Goal: Task Accomplishment & Management: Use online tool/utility

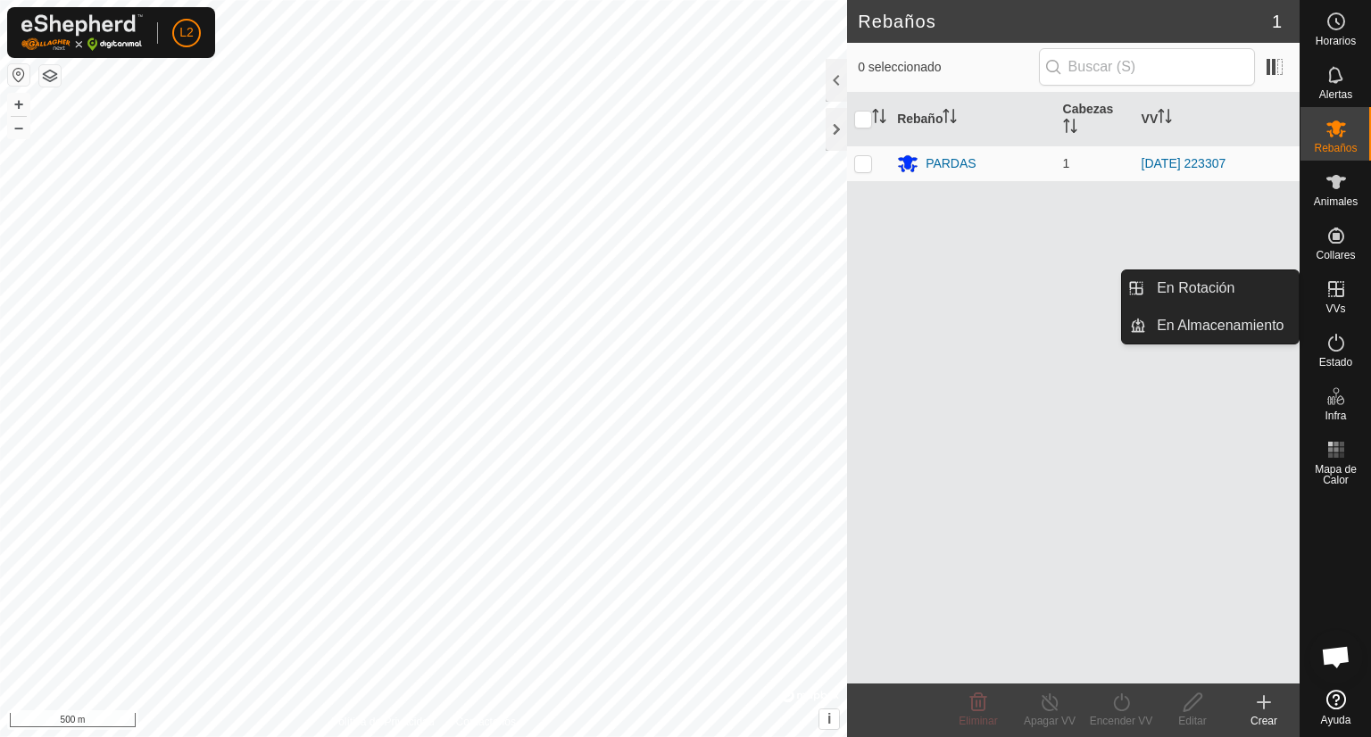
click at [1335, 304] on span "VVs" at bounding box center [1336, 309] width 20 height 11
click at [1227, 299] on link "En Rotación" at bounding box center [1222, 288] width 153 height 36
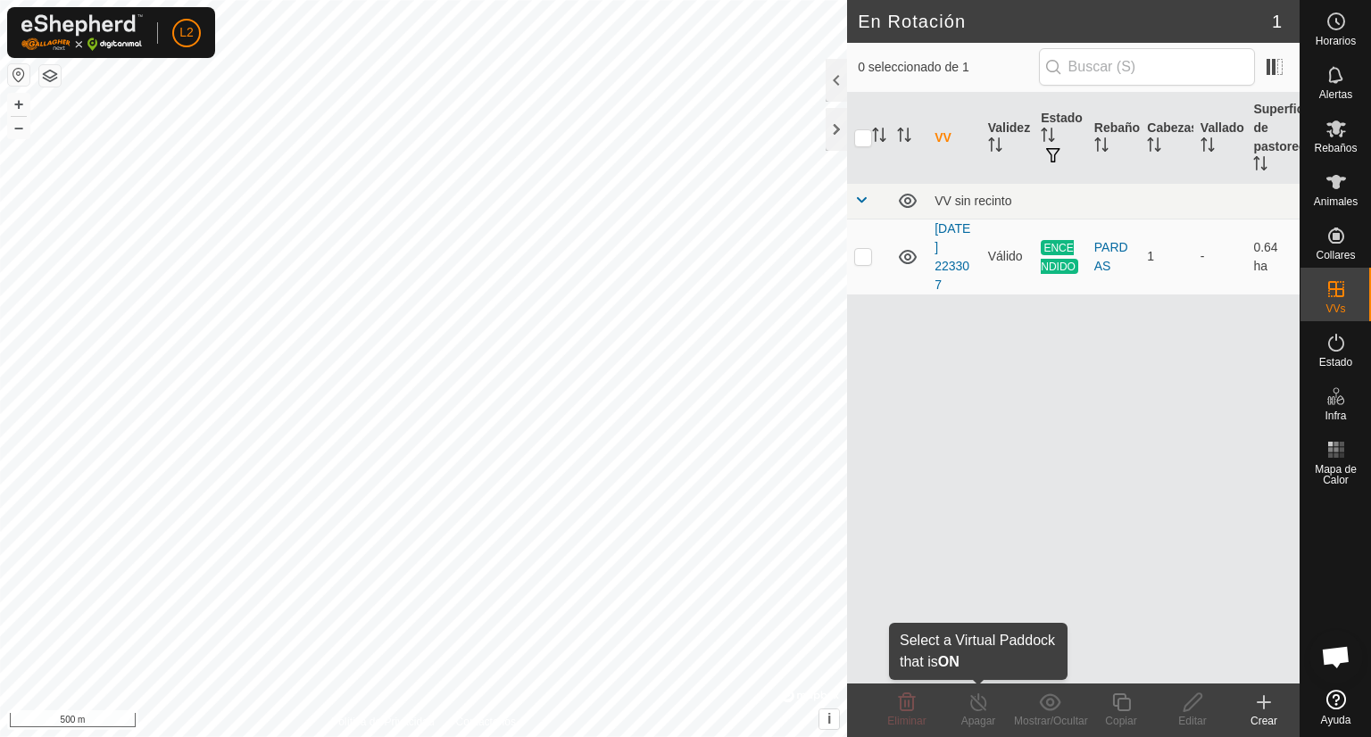
click at [979, 711] on icon at bounding box center [979, 702] width 22 height 21
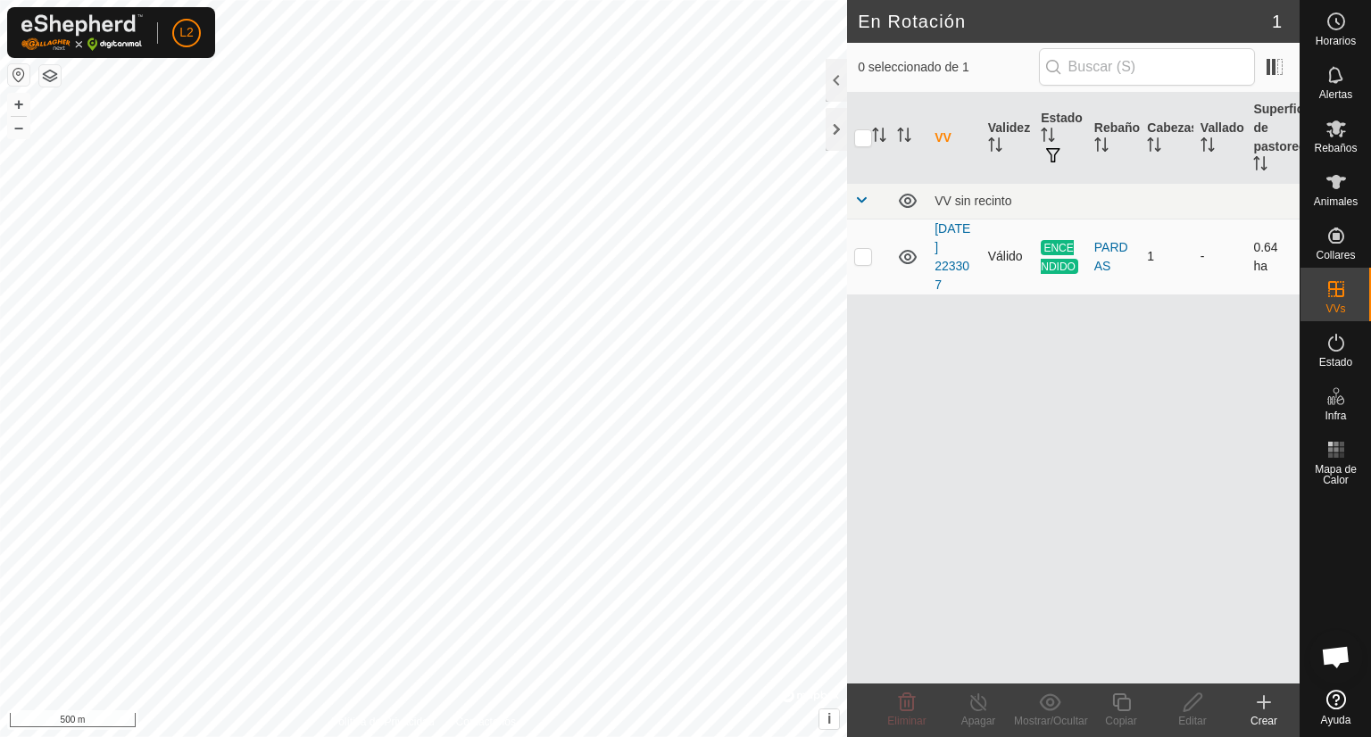
click at [864, 265] on td at bounding box center [868, 257] width 43 height 76
checkbox input "true"
click at [975, 708] on icon at bounding box center [979, 702] width 22 height 21
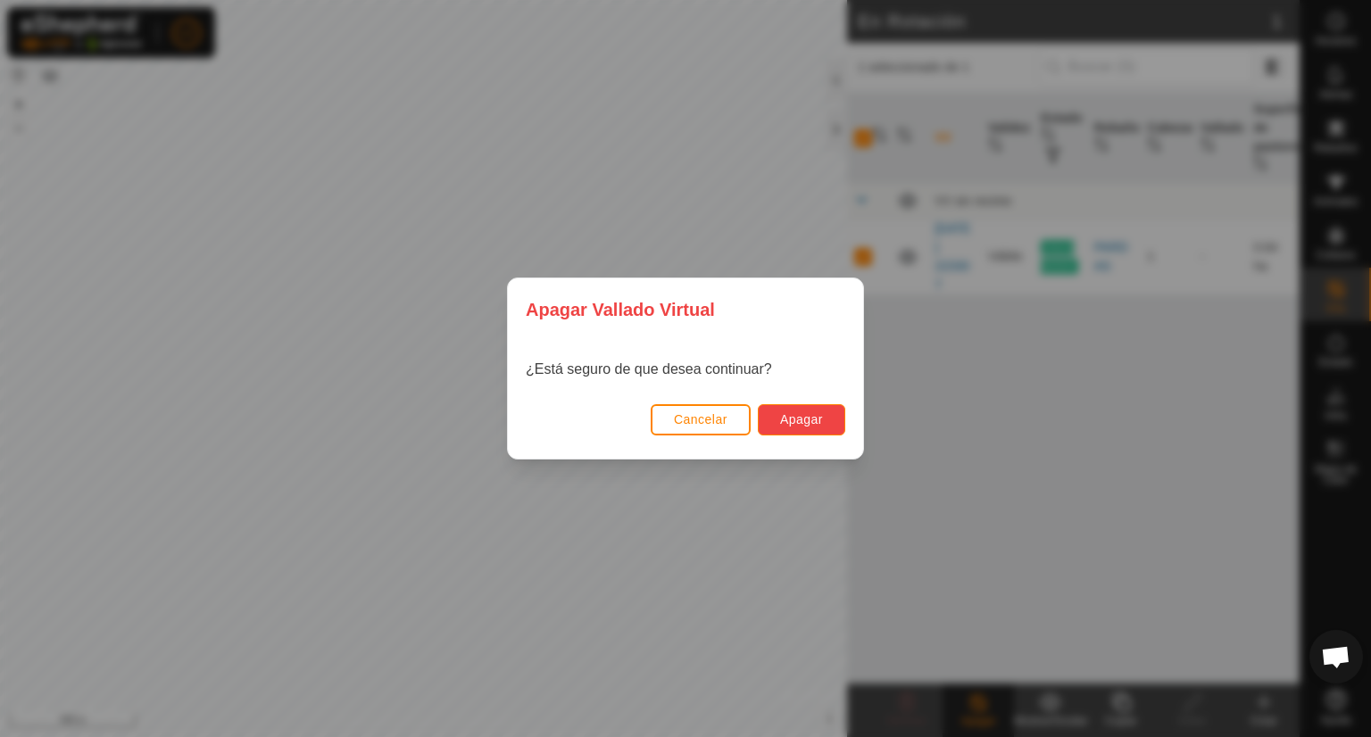
click at [821, 415] on span "Apagar" at bounding box center [801, 419] width 43 height 14
